Goal: Transaction & Acquisition: Purchase product/service

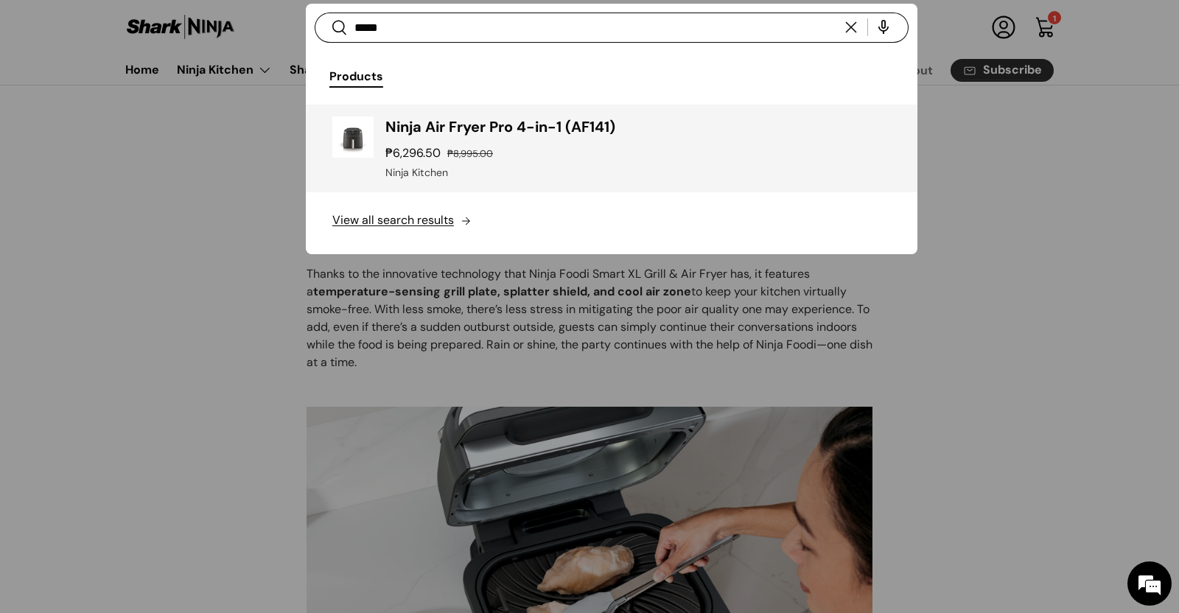
type input "*****"
click at [610, 122] on h3 "Ninja Air Fryer Pro 4-in-1 (AF141)" at bounding box center [638, 126] width 506 height 21
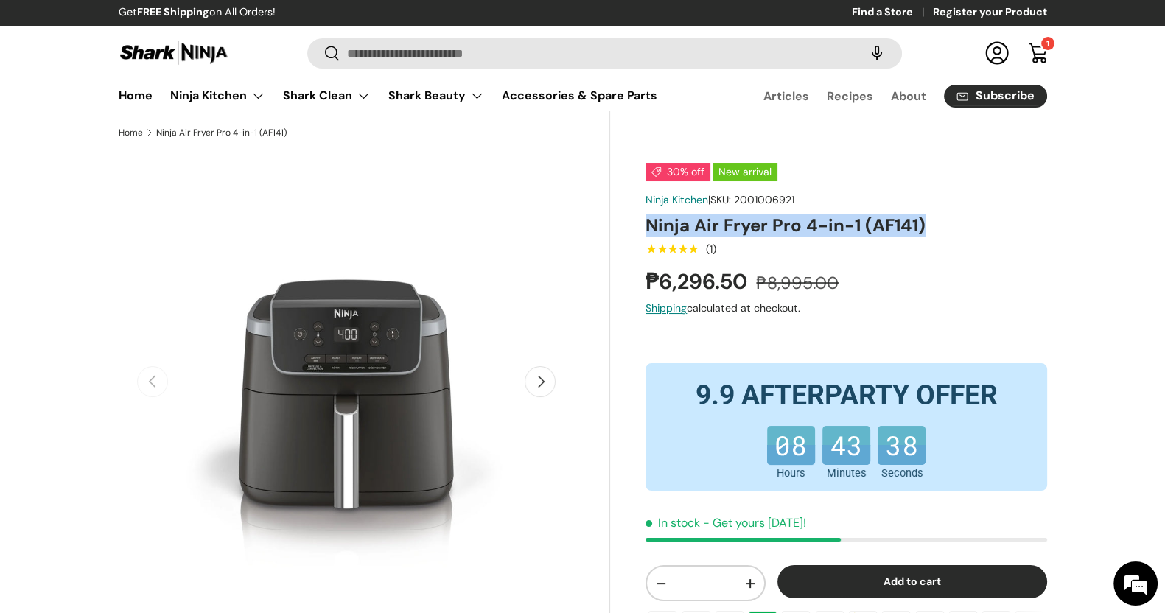
drag, startPoint x: 640, startPoint y: 234, endPoint x: 932, endPoint y: 226, distance: 292.7
copy h1 "Ninja Air Fryer Pro 4-in-1 (AF141)"
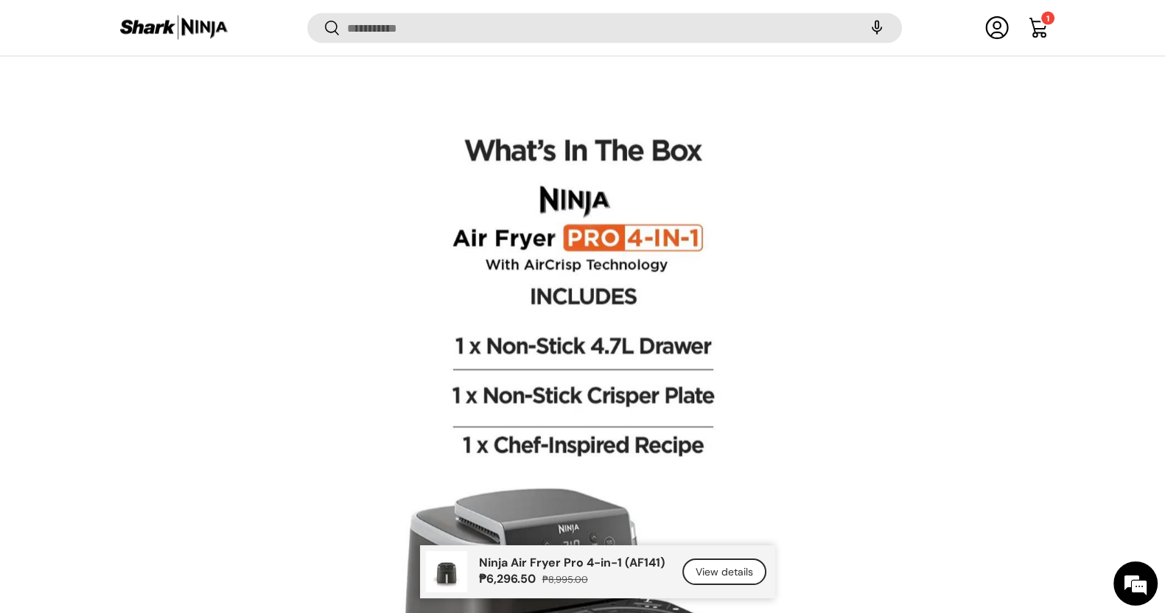
scroll to position [4142, 0]
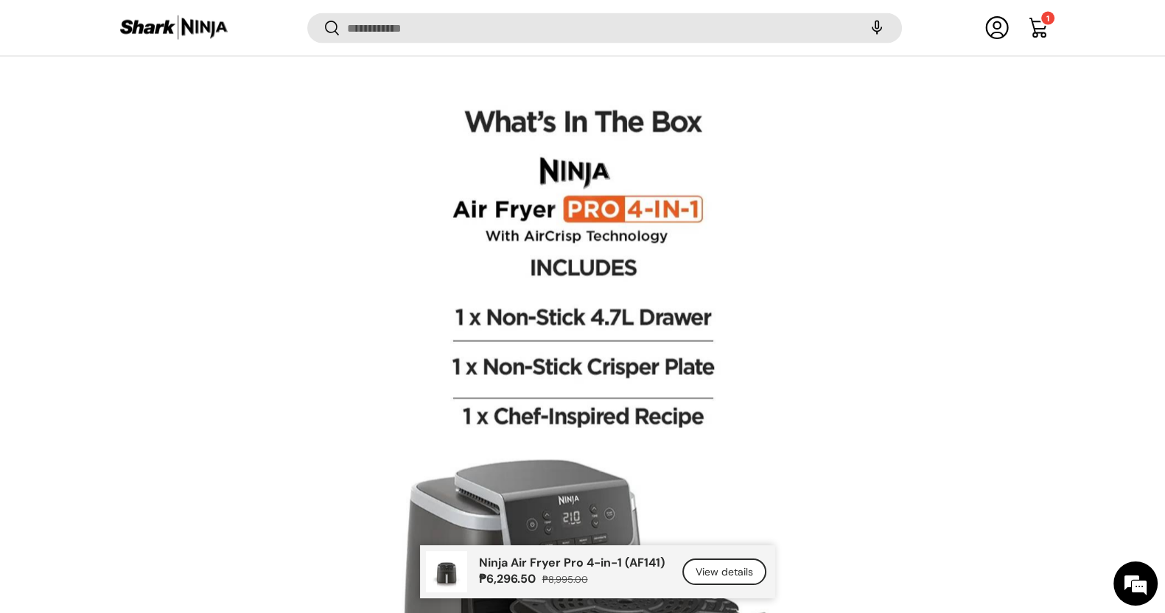
click at [646, 241] on img at bounding box center [583, 451] width 566 height 708
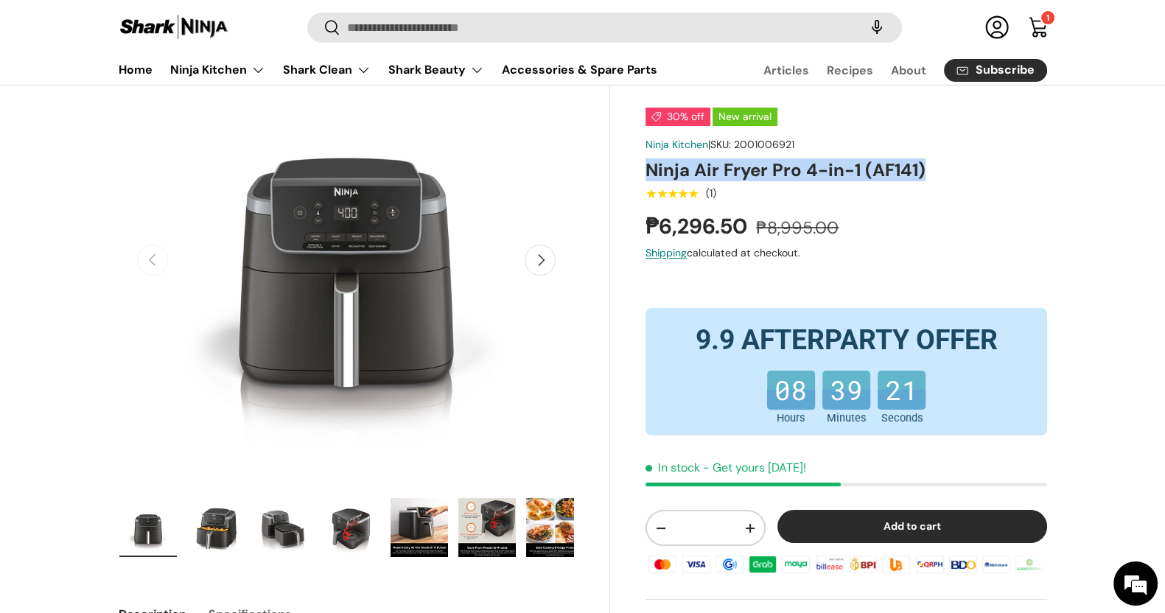
scroll to position [92, 0]
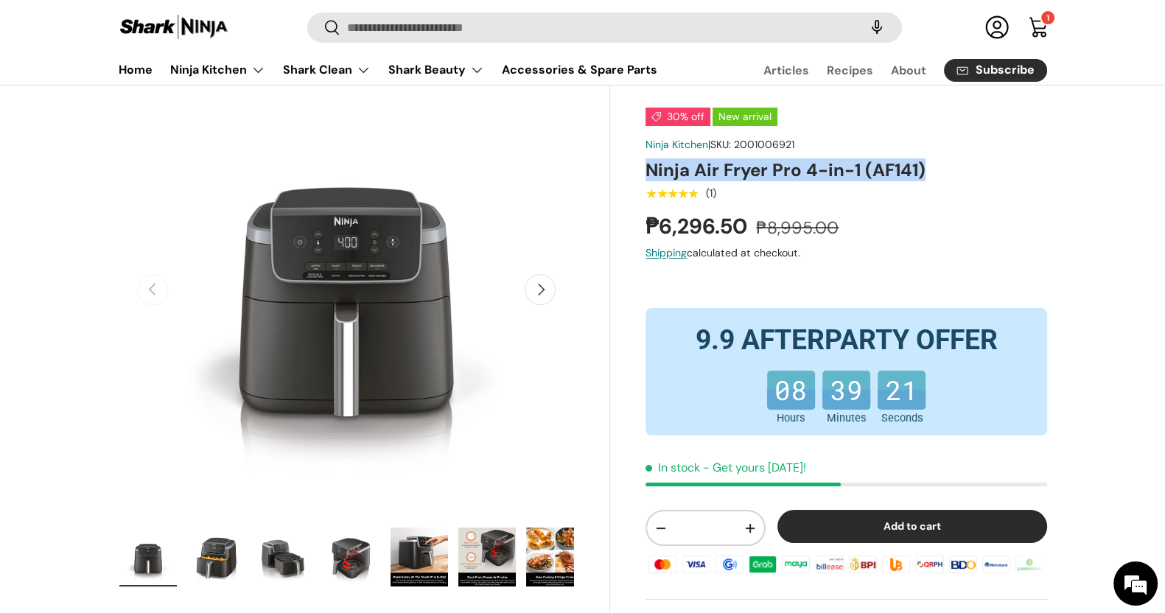
click at [816, 166] on h1 "Ninja Air Fryer Pro 4-in-1 (AF141)" at bounding box center [846, 169] width 401 height 23
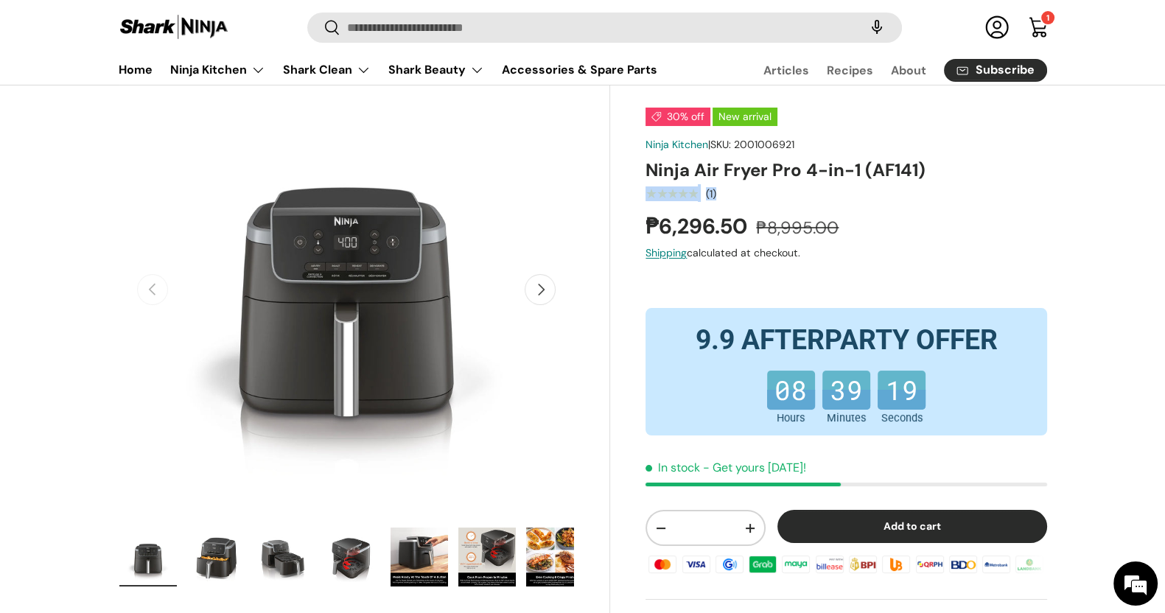
drag, startPoint x: 933, startPoint y: 161, endPoint x: 641, endPoint y: 178, distance: 292.3
click at [641, 178] on div "30% off New arrival Ninja Kitchen | SKU: 2001006921 Ninja Air Fryer Pro 4-in-1 …" at bounding box center [828, 599] width 436 height 1075
click at [649, 171] on h1 "Ninja Air Fryer Pro 4-in-1 (AF141)" at bounding box center [846, 169] width 401 height 23
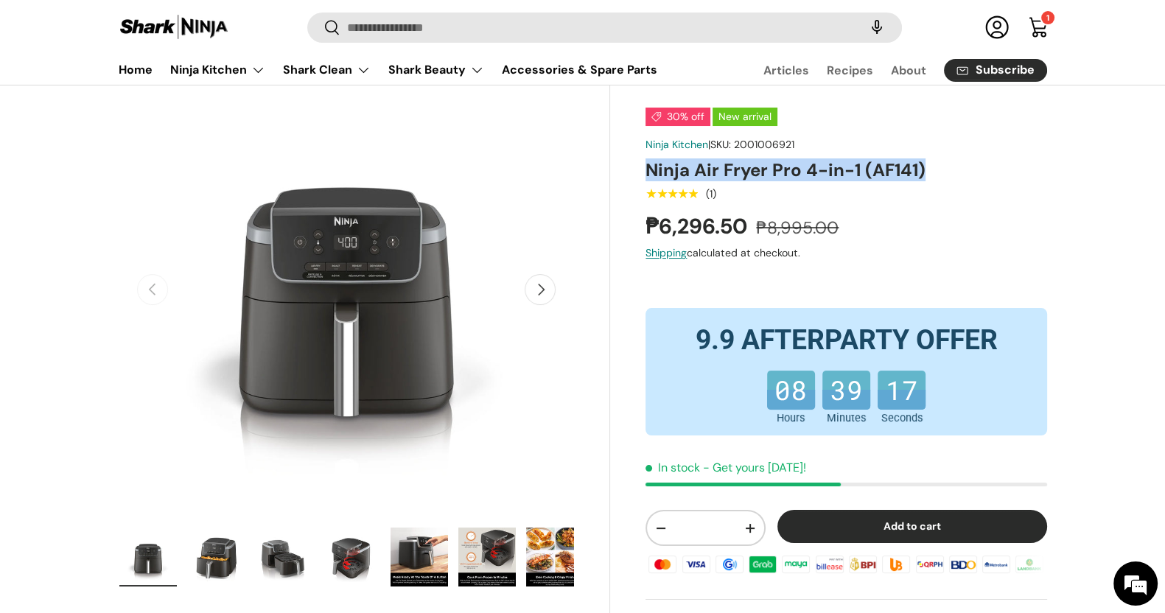
drag, startPoint x: 649, startPoint y: 171, endPoint x: 929, endPoint y: 160, distance: 280.3
click at [929, 160] on h1 "Ninja Air Fryer Pro 4-in-1 (AF141)" at bounding box center [846, 169] width 401 height 23
copy h1 "Ninja Air Fryer Pro 4-in-1 (AF141)"
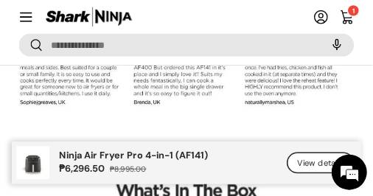
scroll to position [4065, 0]
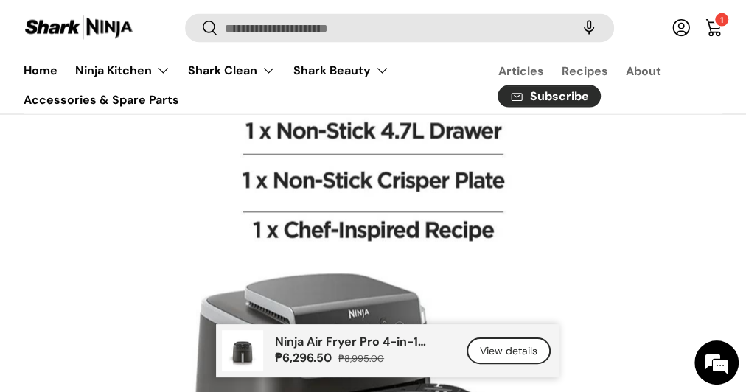
drag, startPoint x: 1055, startPoint y: 1, endPoint x: 464, endPoint y: 195, distance: 623.0
click at [465, 198] on img at bounding box center [373, 264] width 566 height 708
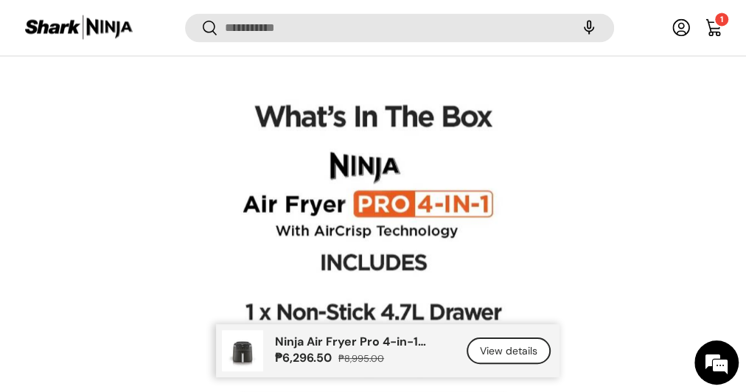
scroll to position [4118, 0]
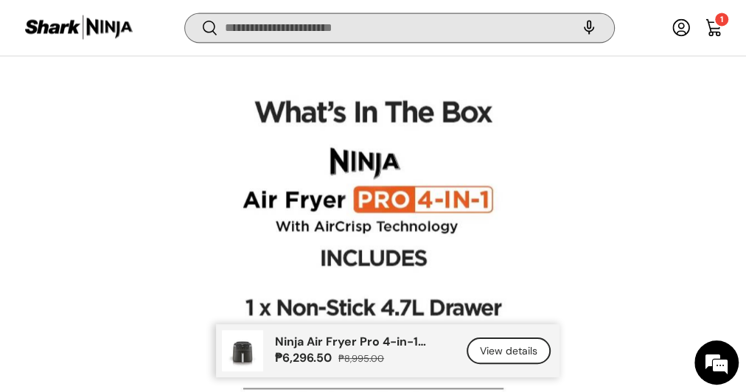
click at [408, 27] on input "Search" at bounding box center [399, 27] width 428 height 29
type input "*********"
click at [185, 12] on button "Search" at bounding box center [201, 29] width 33 height 35
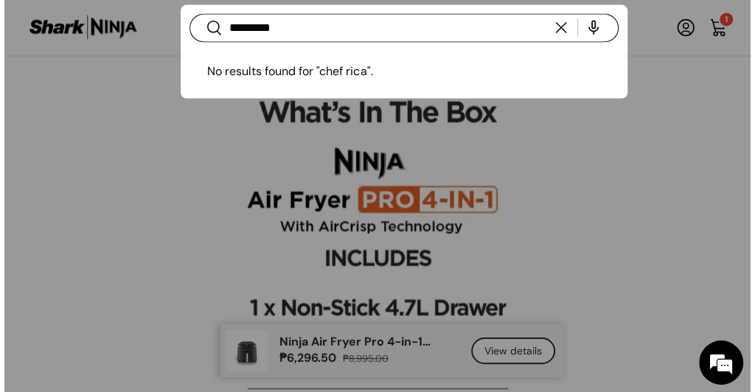
scroll to position [4129, 0]
